Goal: Information Seeking & Learning: Learn about a topic

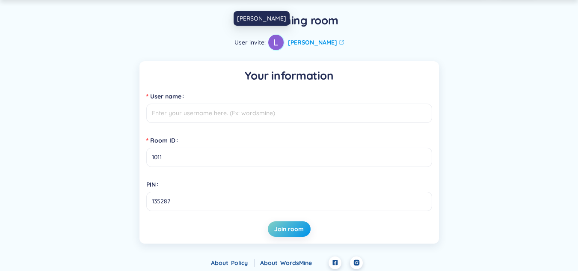
scroll to position [17, 0]
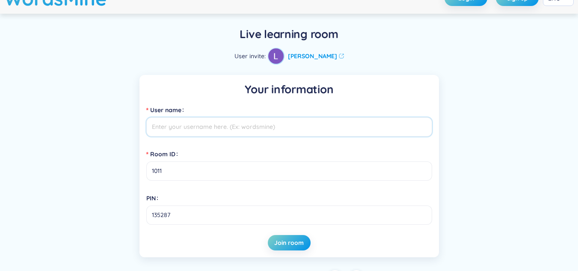
click at [205, 127] on input "User name" at bounding box center [289, 126] width 286 height 19
type input "thg"
click at [279, 239] on span "Join room" at bounding box center [289, 242] width 30 height 9
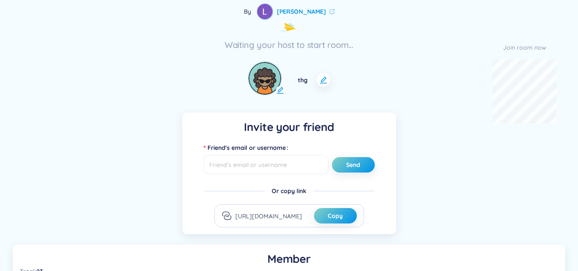
scroll to position [72, 0]
click at [278, 89] on icon at bounding box center [280, 90] width 9 height 9
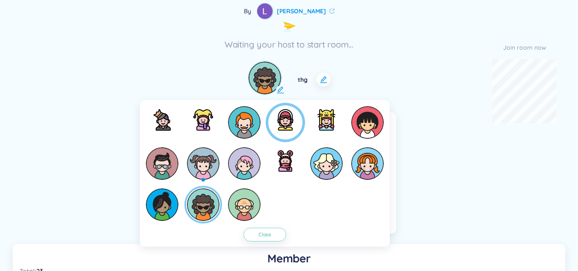
click at [286, 127] on img at bounding box center [285, 119] width 27 height 27
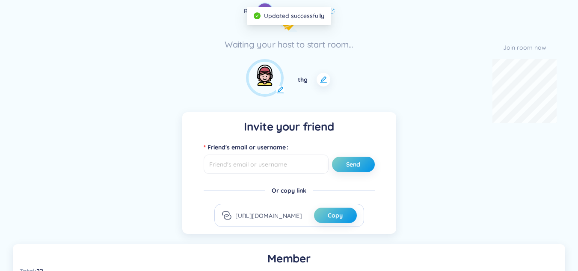
click at [281, 88] on icon at bounding box center [280, 90] width 9 height 9
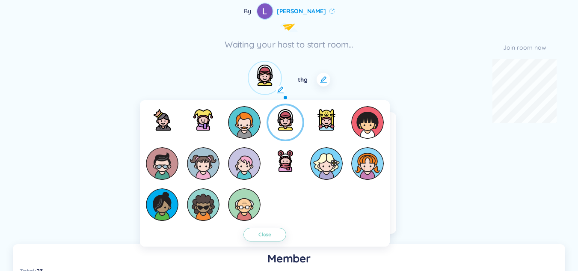
click at [267, 241] on button "Close" at bounding box center [264, 234] width 43 height 14
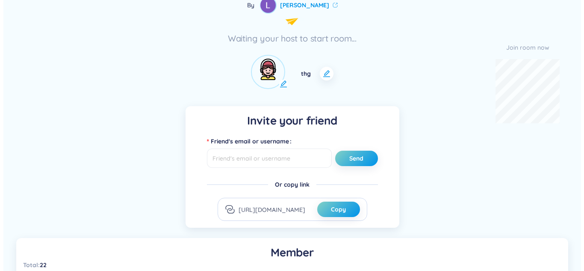
scroll to position [0, 0]
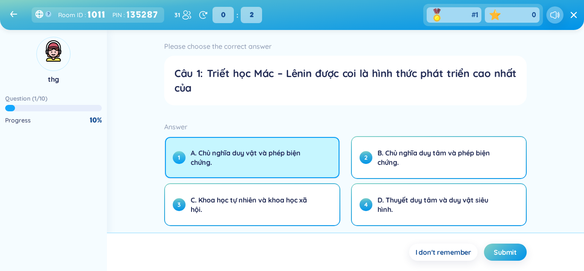
click at [262, 160] on span "A. Chủ nghĩa duy vật và phép biện chứng." at bounding box center [254, 157] width 127 height 19
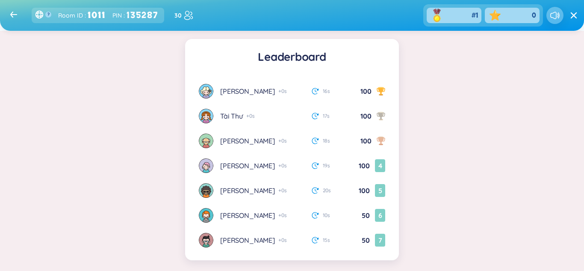
scroll to position [134, 0]
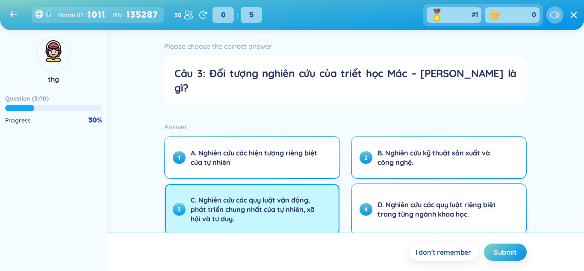
click at [264, 195] on span "C. Nghiên cứu các quy luật vận động, phát triển chung nhất của tự nhiên, xã hội…" at bounding box center [254, 209] width 127 height 28
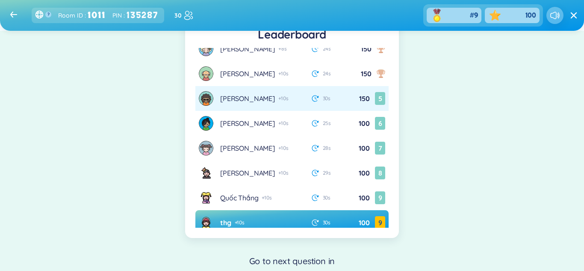
scroll to position [0, 0]
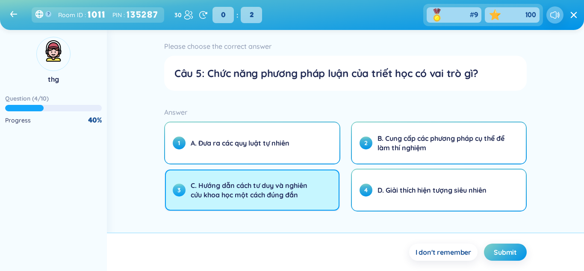
click at [255, 180] on button "3 C. Hướng dẫn cách tư duy và nghiên cứu khoa học một cách đúng đắn" at bounding box center [252, 189] width 174 height 41
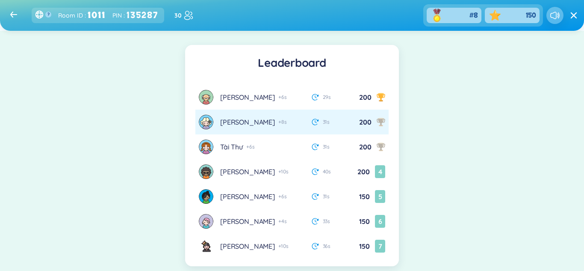
scroll to position [127, 0]
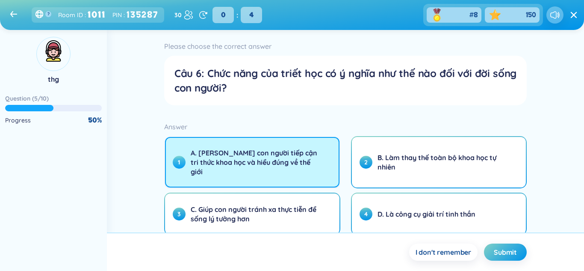
click at [263, 160] on span "A. [PERSON_NAME] con người tiếp cận tri thức khoa học và hiểu đúng về thế giới" at bounding box center [254, 162] width 127 height 28
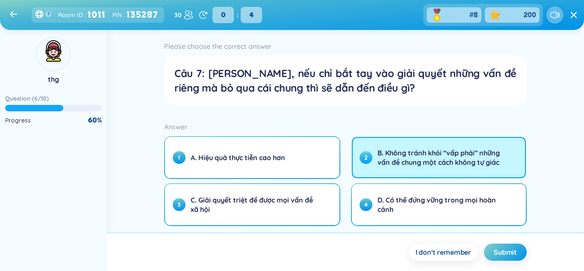
click at [402, 157] on span "B. Không tránh khỏi “vấp phải” những vấn đề chung một cách không tự giác" at bounding box center [441, 157] width 127 height 19
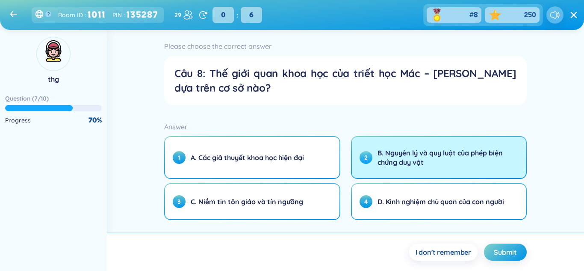
click at [410, 161] on span "B. Nguyên lý và quy luật của phép biện chứng duy vật" at bounding box center [441, 157] width 127 height 19
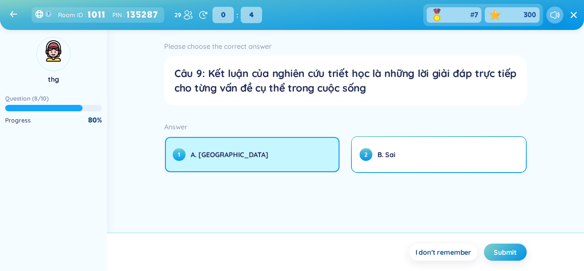
click at [300, 148] on button "1 A. [GEOGRAPHIC_DATA]" at bounding box center [252, 154] width 174 height 35
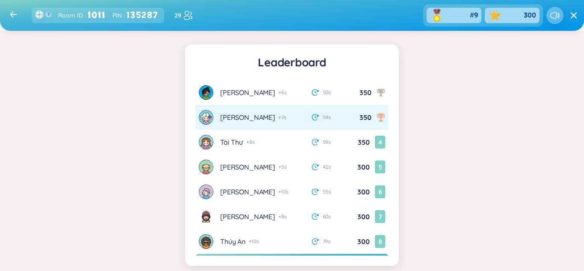
scroll to position [0, 0]
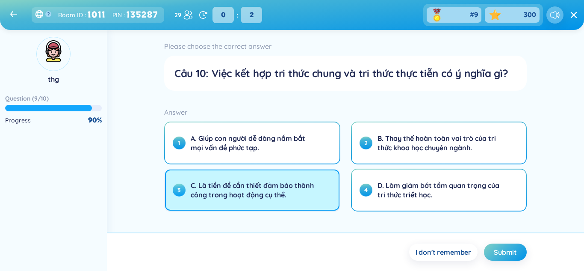
click at [322, 183] on button "3 C. Là tiền đề cần thiết đảm bảo thành công trong hoạt động cụ thể." at bounding box center [252, 189] width 174 height 41
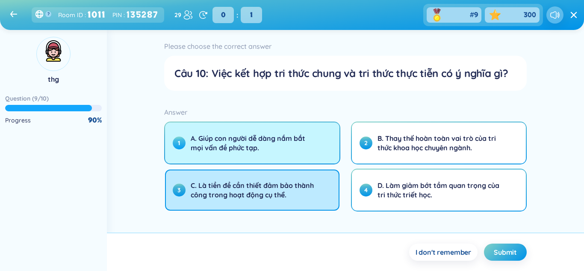
click at [310, 144] on span "A. Giúp con người dễ dàng nắm bắt mọi vấn đề phức tạp." at bounding box center [254, 142] width 127 height 19
